Goal: Information Seeking & Learning: Find specific fact

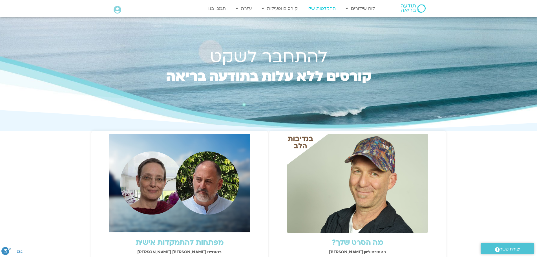
click at [321, 6] on link "ההקלטות שלי" at bounding box center [322, 8] width 34 height 11
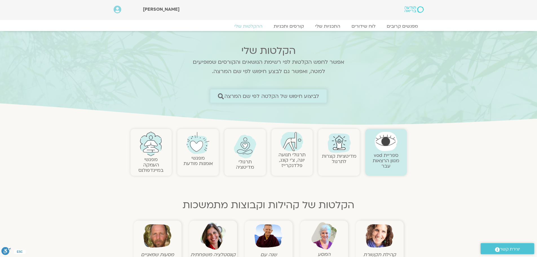
click at [311, 94] on span "לביצוע חיפוש של הקלטה לפי שם המרצה" at bounding box center [271, 96] width 95 height 6
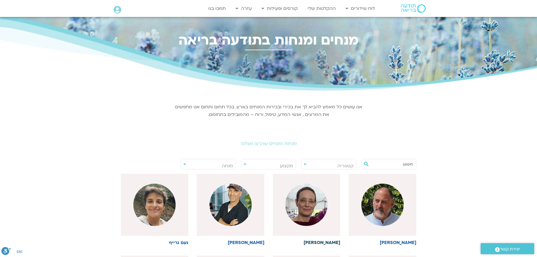
click at [312, 211] on img at bounding box center [306, 204] width 42 height 42
click at [303, 206] on img at bounding box center [306, 204] width 42 height 42
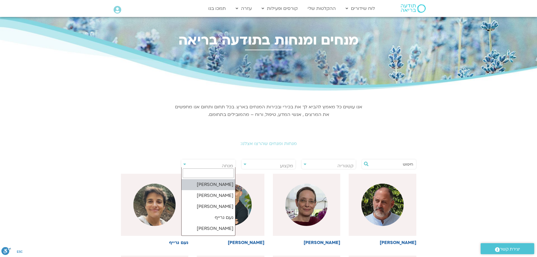
click at [231, 162] on span "מנחה" at bounding box center [208, 165] width 54 height 13
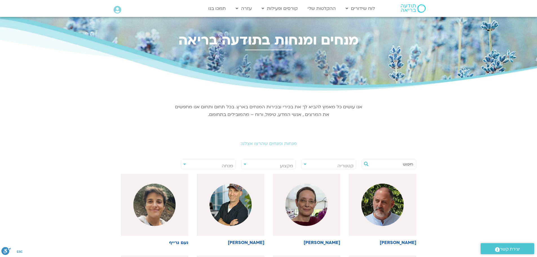
select select "******"
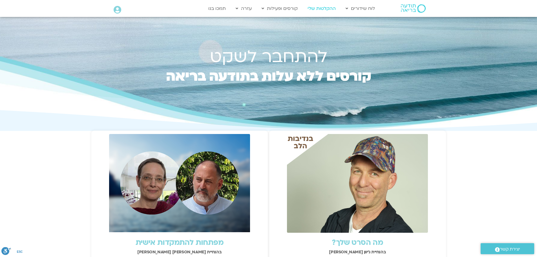
click at [322, 10] on link "ההקלטות שלי" at bounding box center [322, 8] width 34 height 11
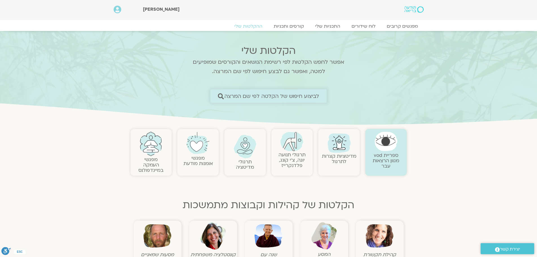
click at [309, 95] on span "לביצוע חיפוש של הקלטה לפי שם המרצה" at bounding box center [271, 96] width 95 height 6
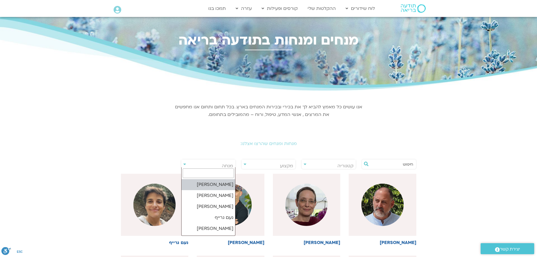
click at [228, 164] on span "מנחה" at bounding box center [227, 166] width 11 height 6
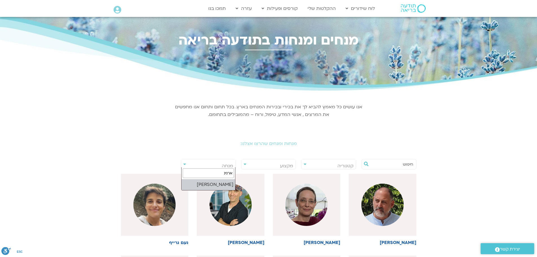
type input "[PERSON_NAME]"
